Goal: Task Accomplishment & Management: Complete application form

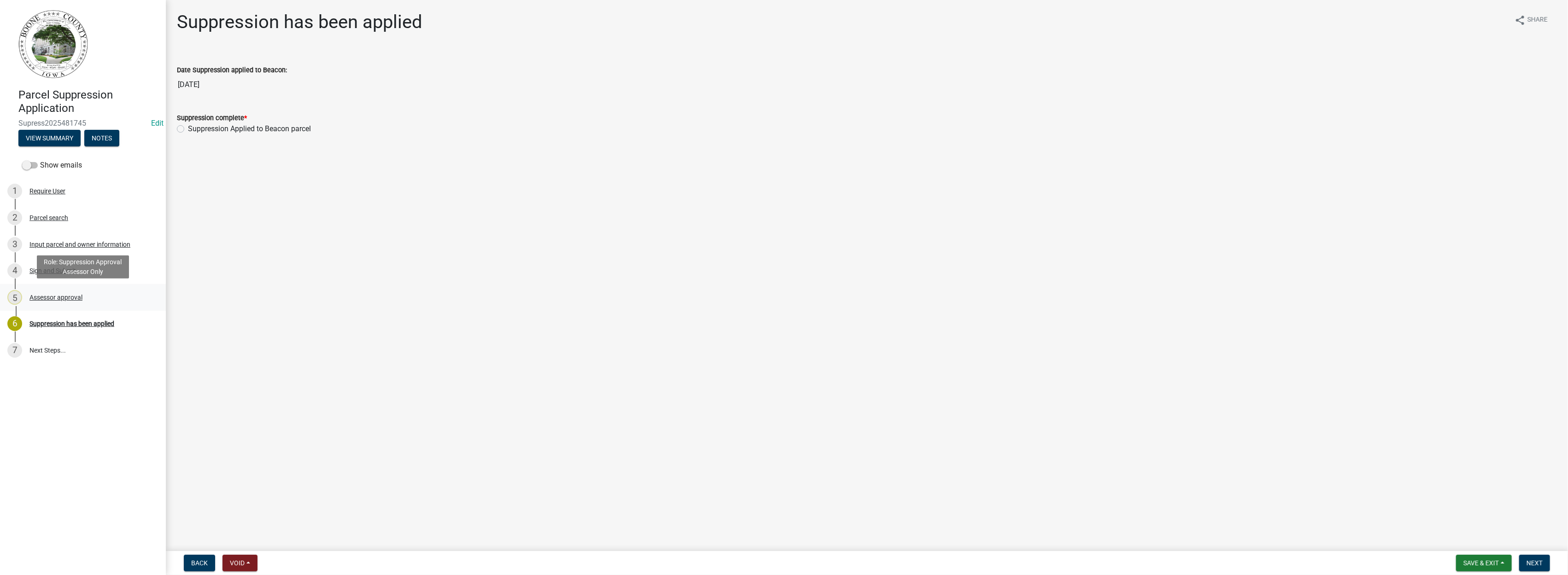
click at [51, 297] on div "Assessor approval" at bounding box center [55, 298] width 53 height 7
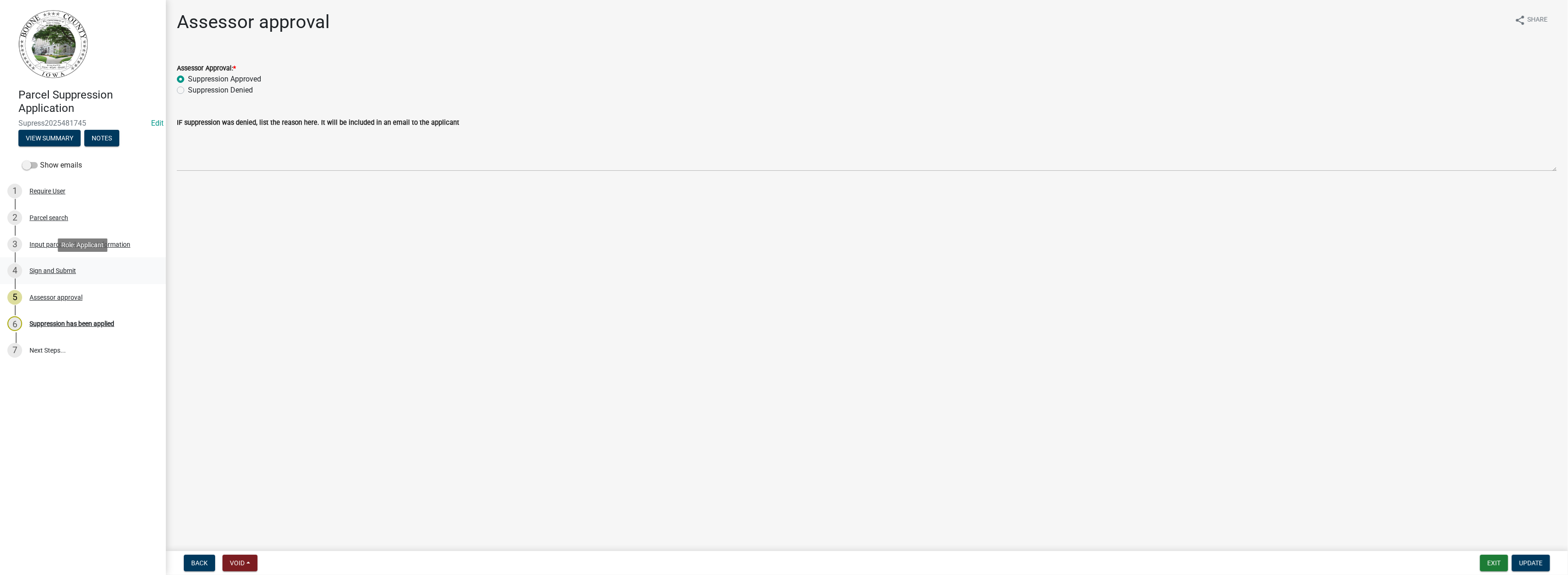
click at [46, 271] on div "Sign and Submit" at bounding box center [52, 271] width 46 height 7
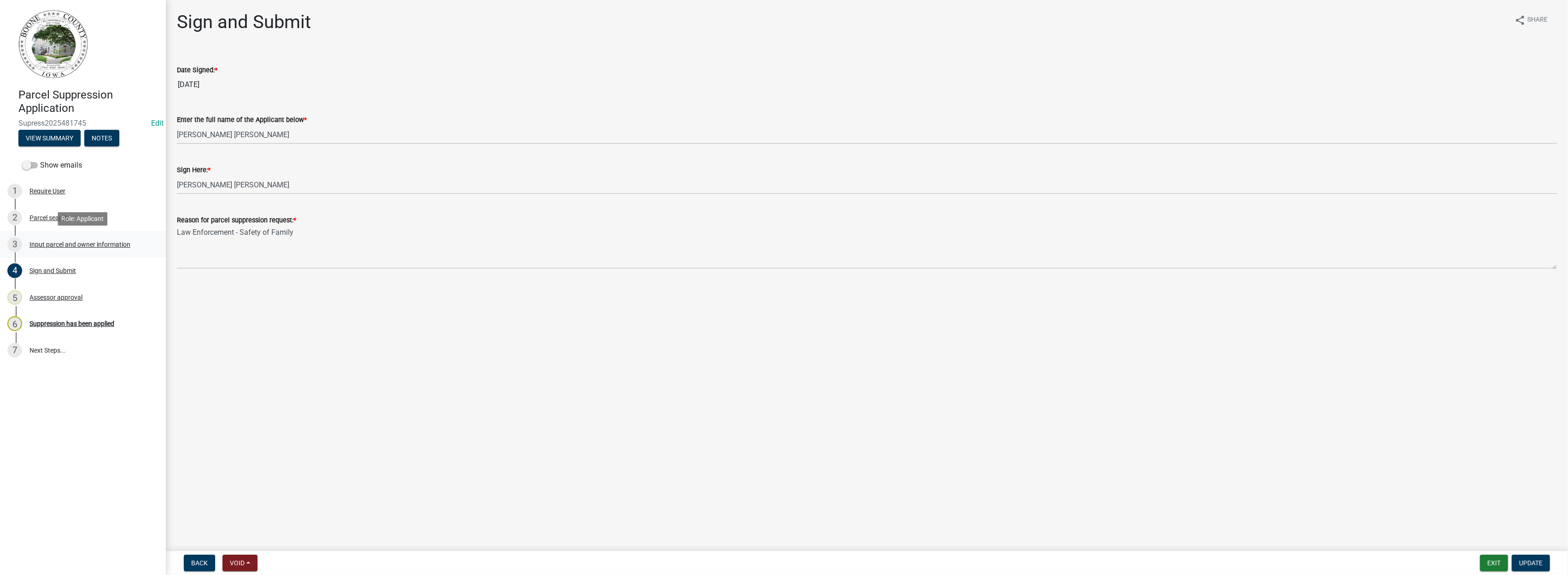
click at [44, 246] on div "Input parcel and owner information" at bounding box center [80, 245] width 101 height 7
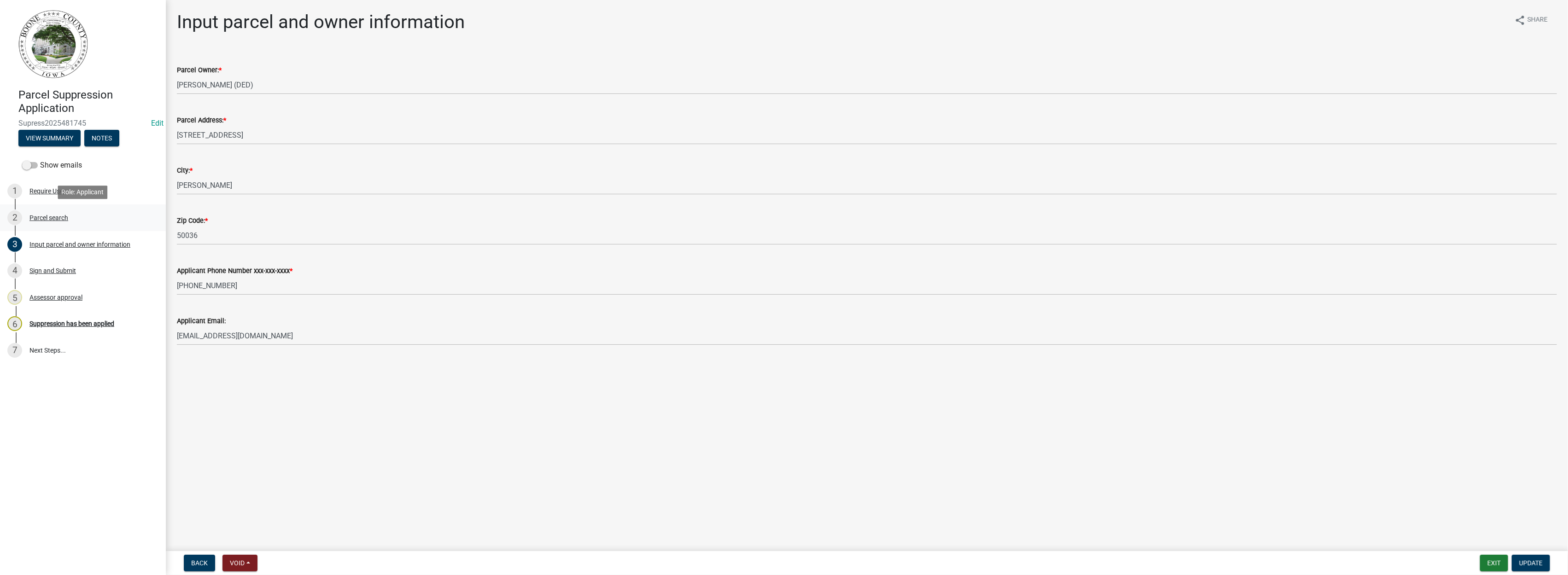
click at [46, 218] on div "Parcel search" at bounding box center [49, 218] width 39 height 7
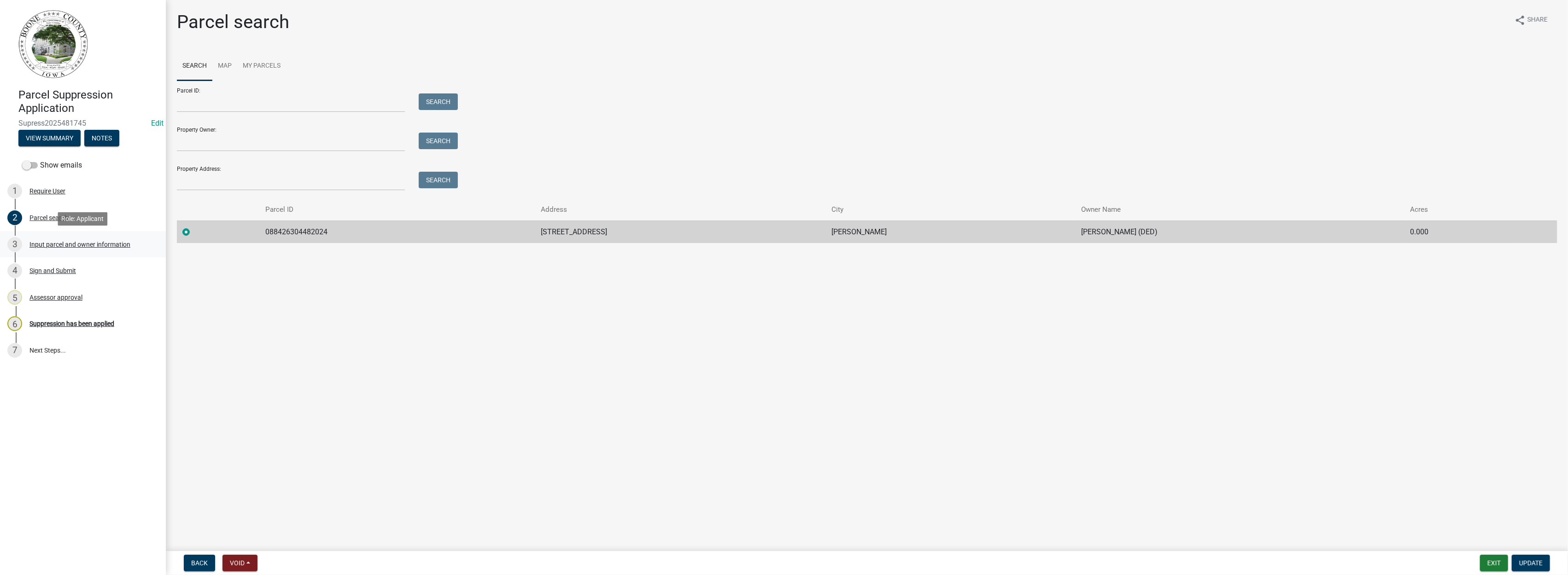
click at [47, 242] on div "Input parcel and owner information" at bounding box center [80, 245] width 101 height 7
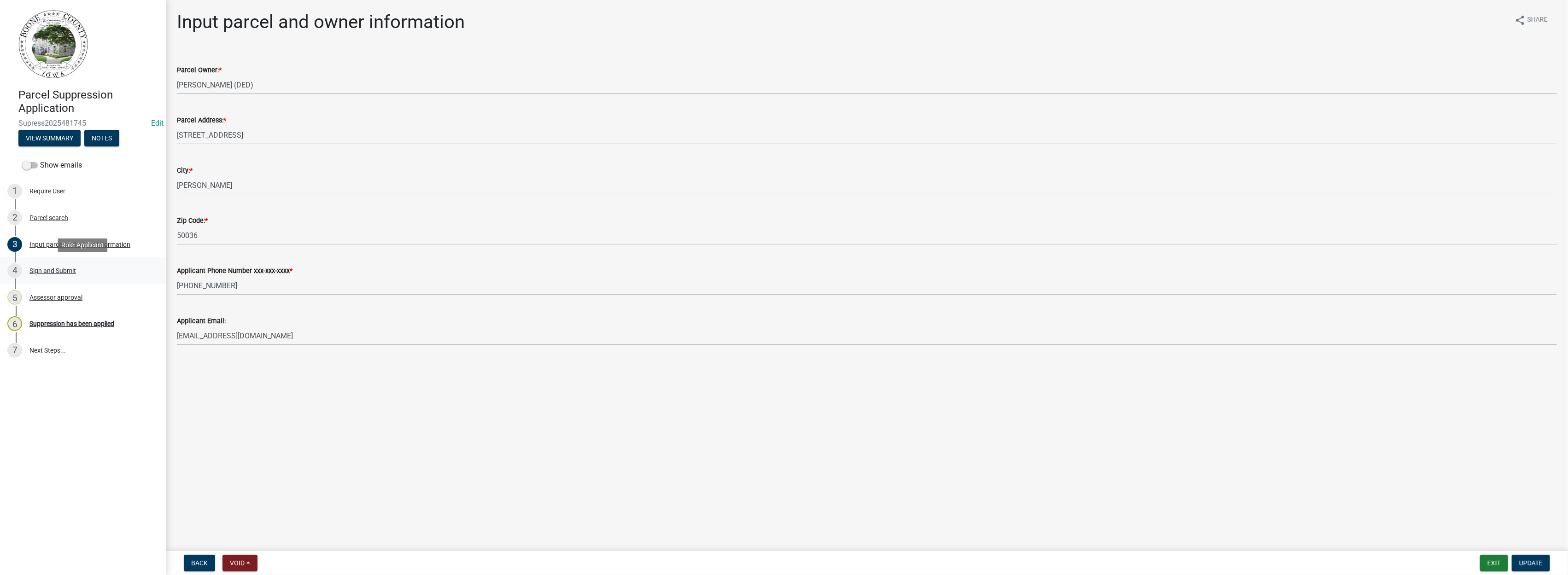
click at [52, 271] on div "Sign and Submit" at bounding box center [52, 271] width 46 height 7
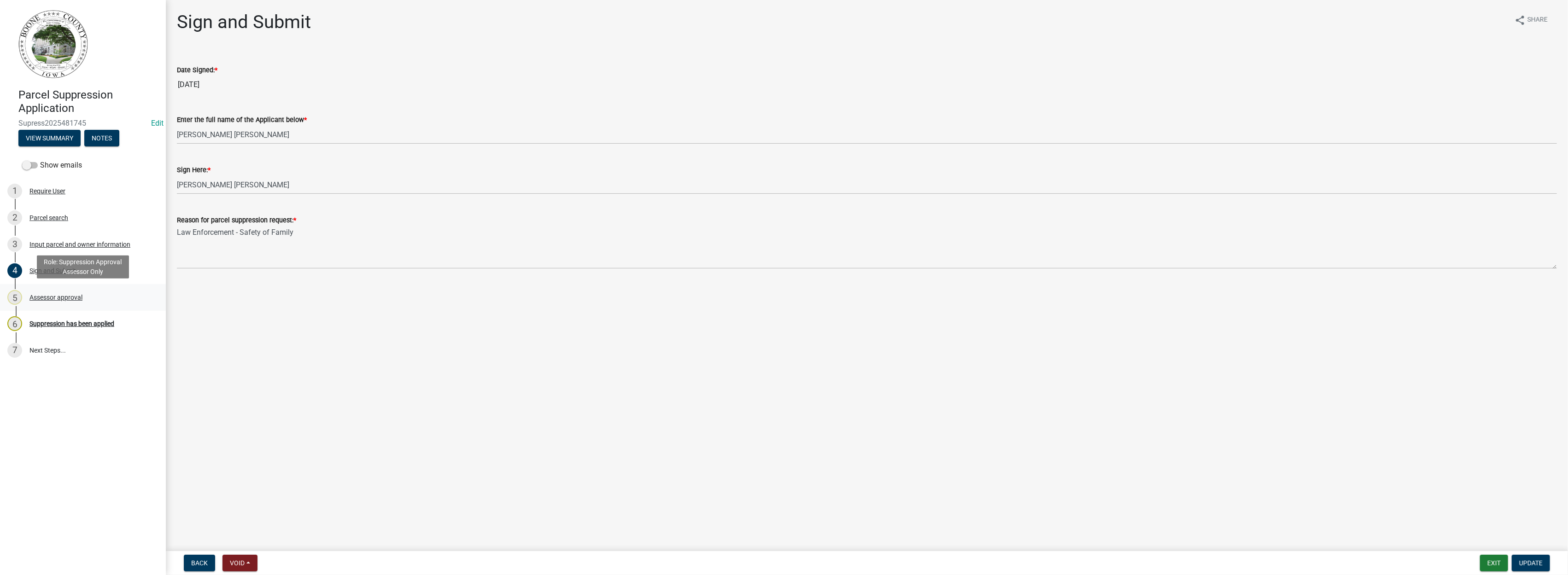
click at [55, 298] on div "Assessor approval" at bounding box center [55, 298] width 53 height 7
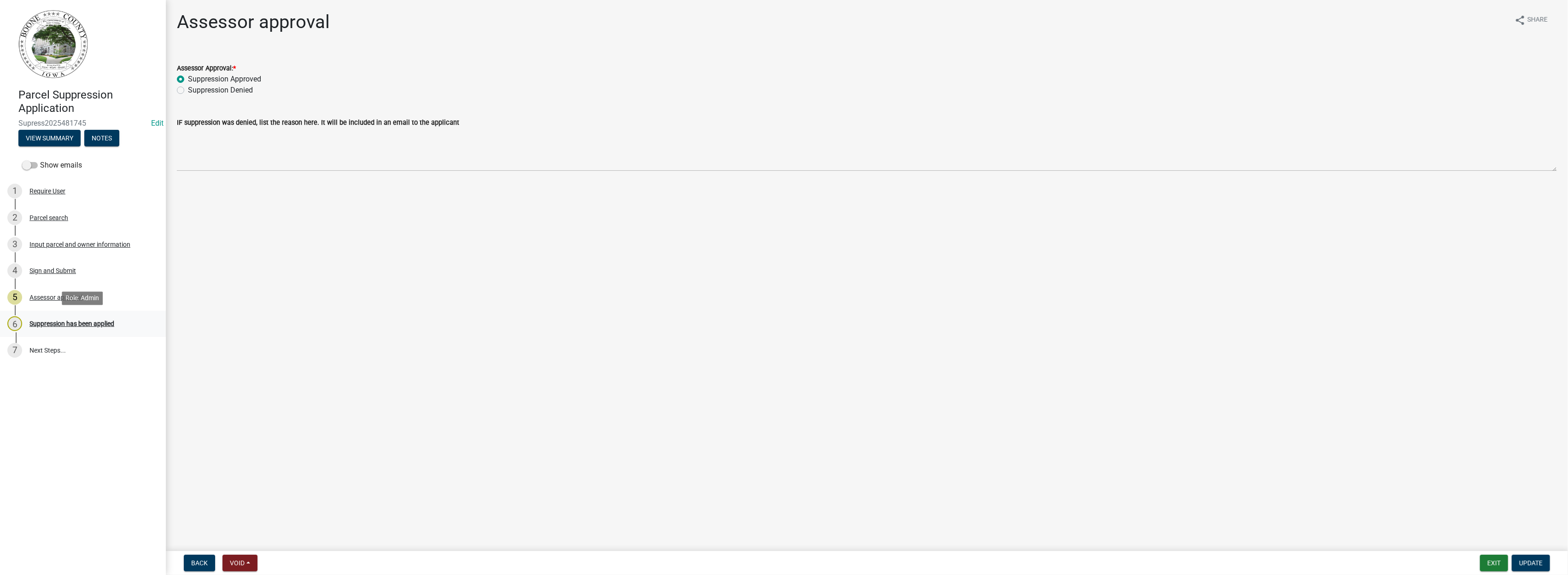
click at [63, 326] on div "Suppression has been applied" at bounding box center [71, 324] width 85 height 7
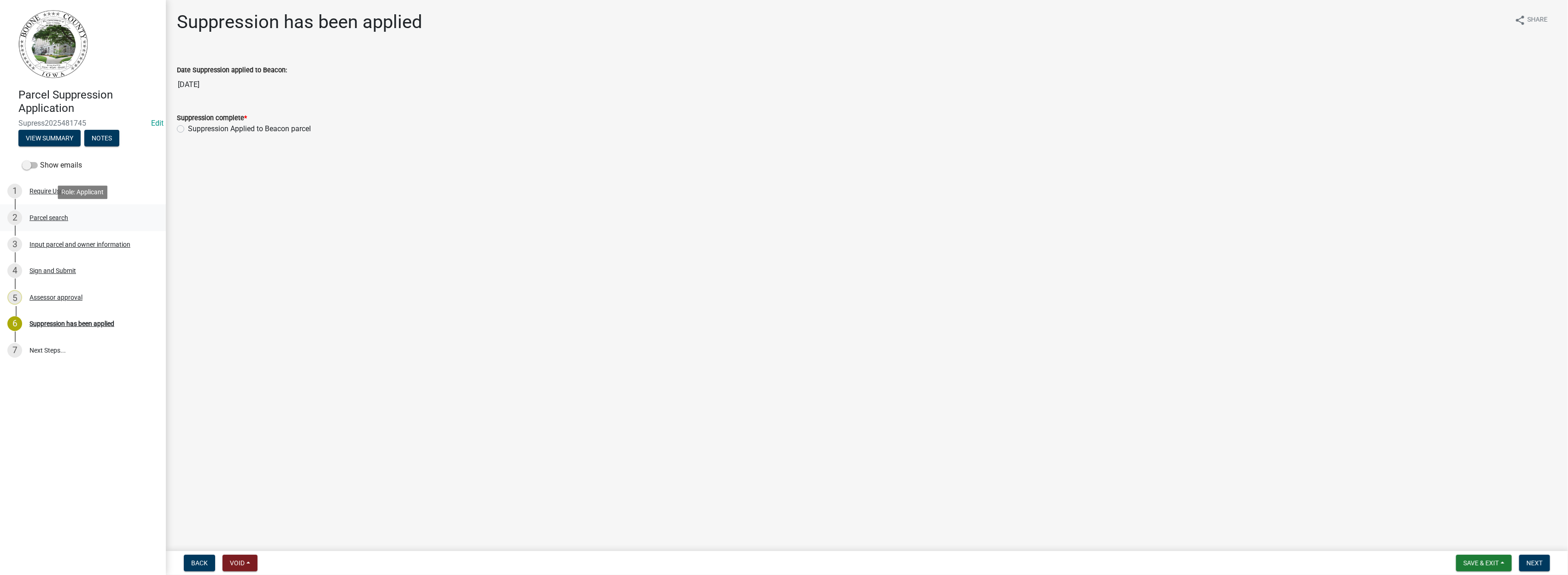
click at [41, 220] on div "Parcel search" at bounding box center [49, 218] width 39 height 7
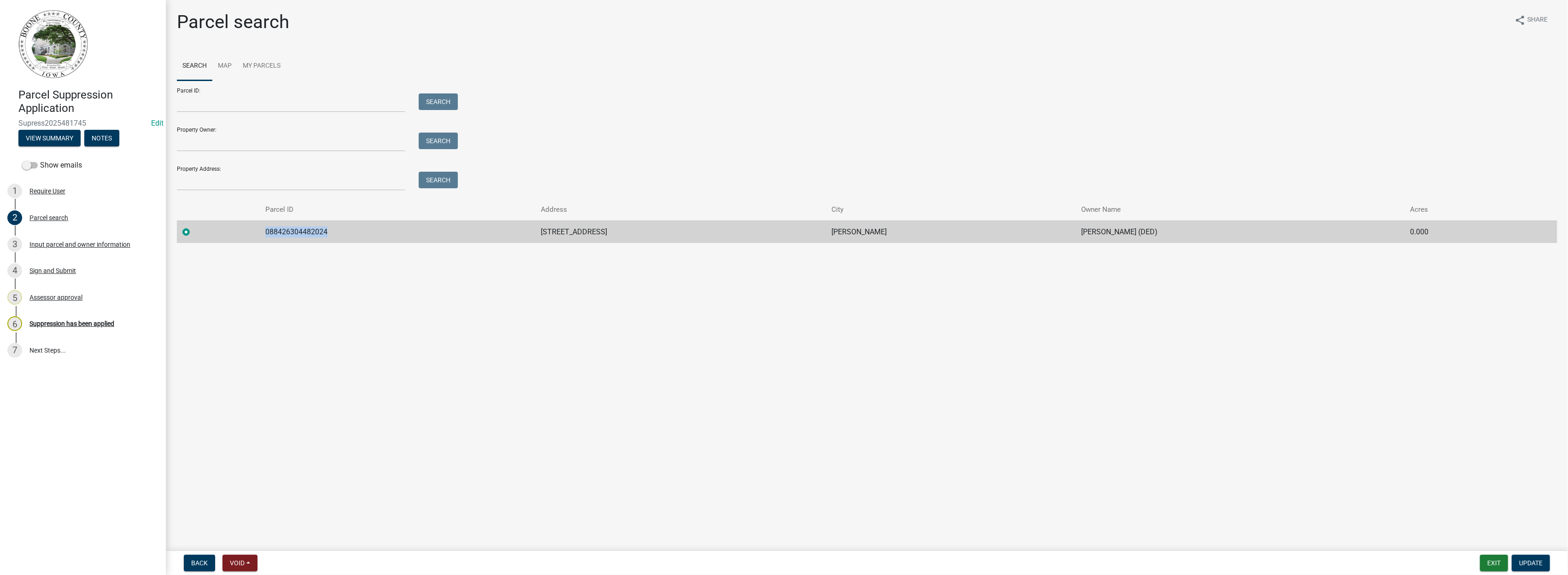
drag, startPoint x: 335, startPoint y: 231, endPoint x: 273, endPoint y: 232, distance: 62.0
click at [273, 232] on td "088426304482024" at bounding box center [397, 231] width 276 height 23
drag, startPoint x: 273, startPoint y: 232, endPoint x: 298, endPoint y: 234, distance: 25.1
copy td "088426304482024"
click at [77, 321] on div "Suppression has been applied" at bounding box center [71, 324] width 85 height 7
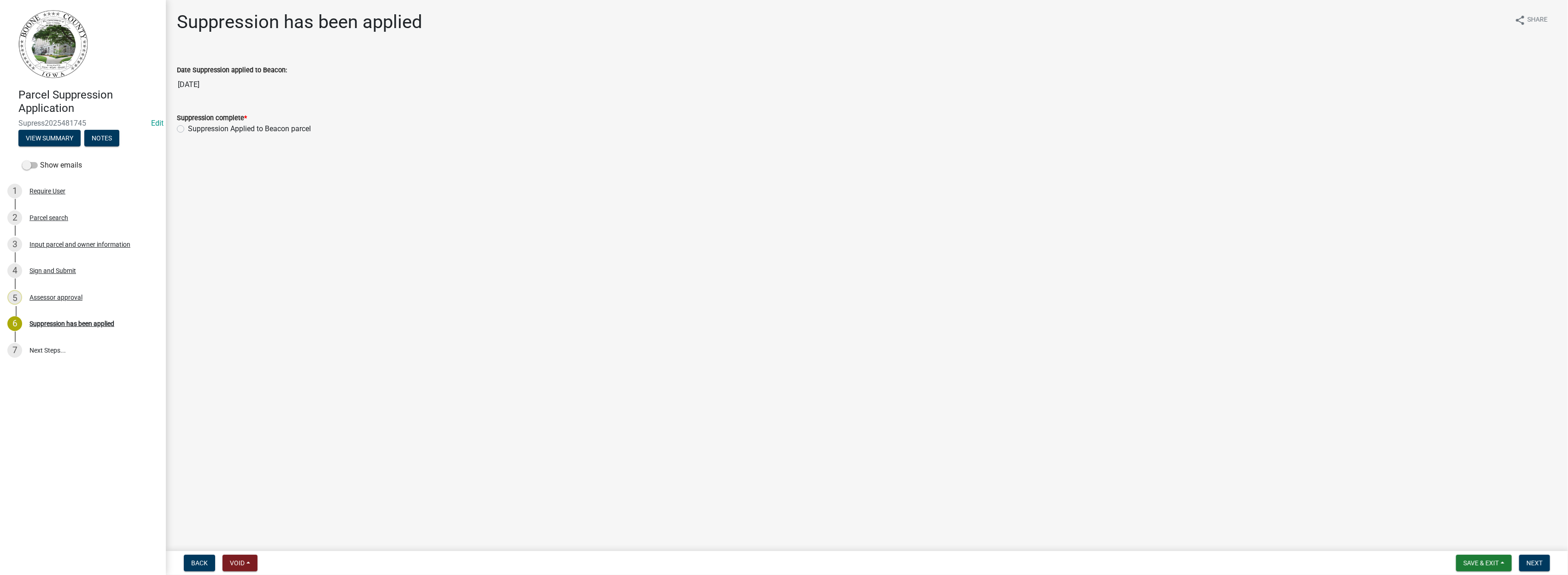
click at [186, 128] on div "Suppression Applied to Beacon parcel" at bounding box center [867, 129] width 1380 height 11
click at [188, 129] on label "Suppression Applied to Beacon parcel" at bounding box center [250, 129] width 123 height 11
click at [188, 129] on input "Suppression Applied to Beacon parcel" at bounding box center [191, 127] width 6 height 6
radio input "true"
click at [1530, 560] on span "Next" at bounding box center [1535, 563] width 16 height 7
